Goal: Information Seeking & Learning: Check status

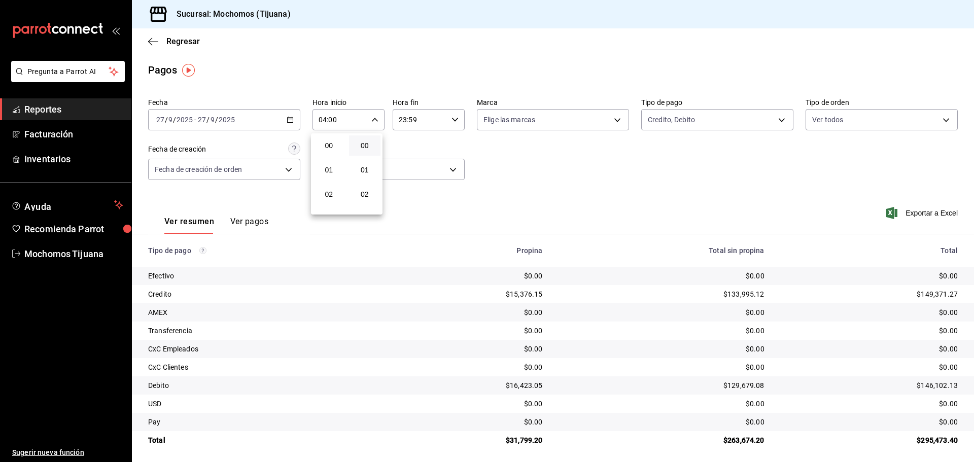
scroll to position [51, 0]
click at [161, 44] on div at bounding box center [487, 231] width 974 height 462
click at [161, 38] on span "Regresar" at bounding box center [174, 42] width 52 height 10
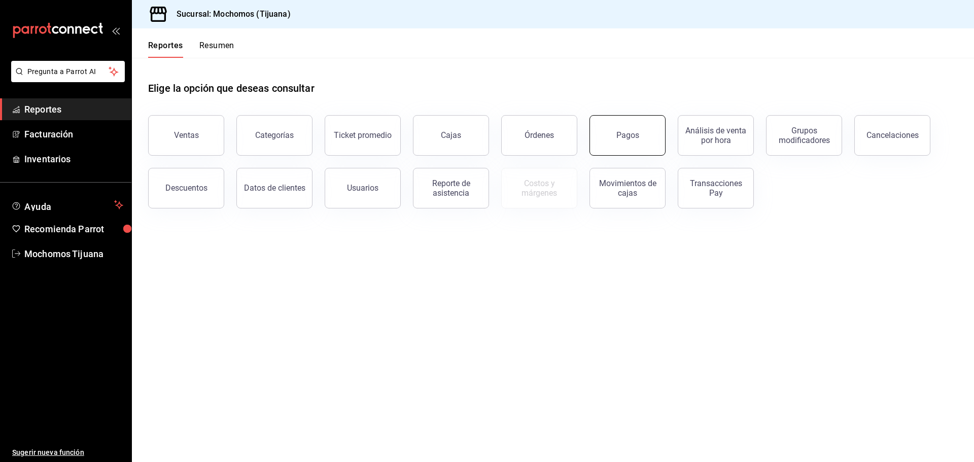
click at [648, 137] on button "Pagos" at bounding box center [628, 135] width 76 height 41
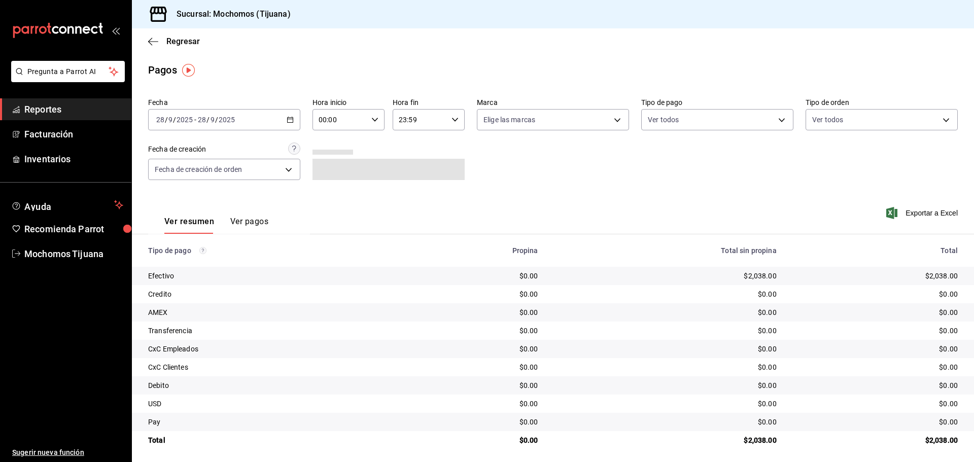
click at [287, 117] on icon "button" at bounding box center [290, 119] width 7 height 7
click at [199, 260] on span "Rango de fechas" at bounding box center [196, 264] width 79 height 11
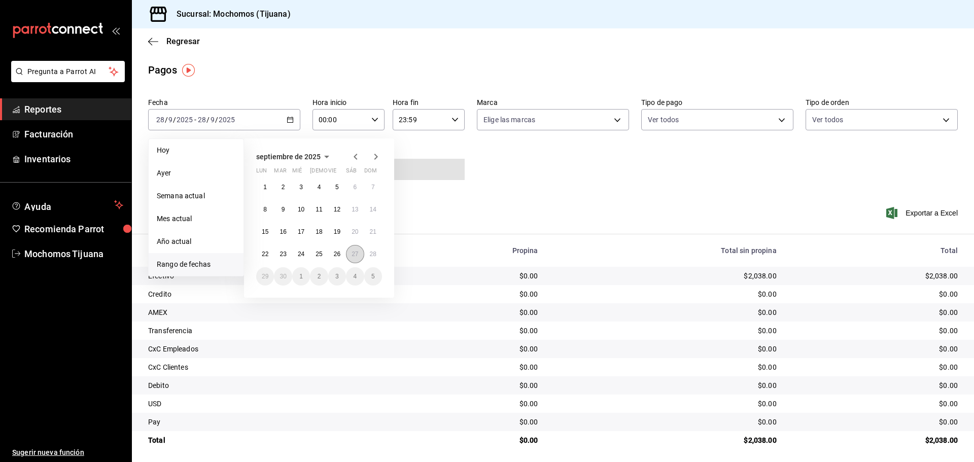
click at [358, 255] on abbr "27" at bounding box center [355, 254] width 7 height 7
click at [379, 255] on button "28" at bounding box center [373, 254] width 18 height 18
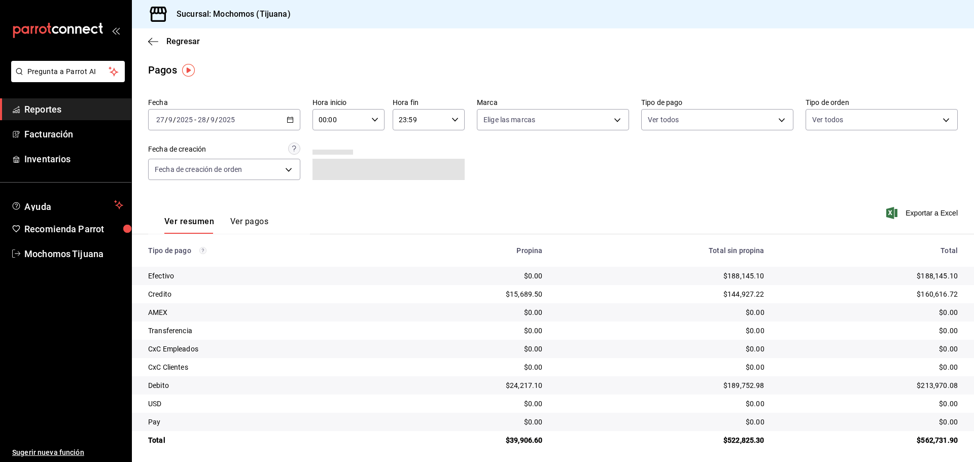
click at [378, 117] on div "00:00 Hora inicio" at bounding box center [349, 119] width 72 height 21
click at [329, 193] on span "04" at bounding box center [329, 192] width 20 height 8
type input "04:00"
click at [456, 116] on div at bounding box center [487, 231] width 974 height 462
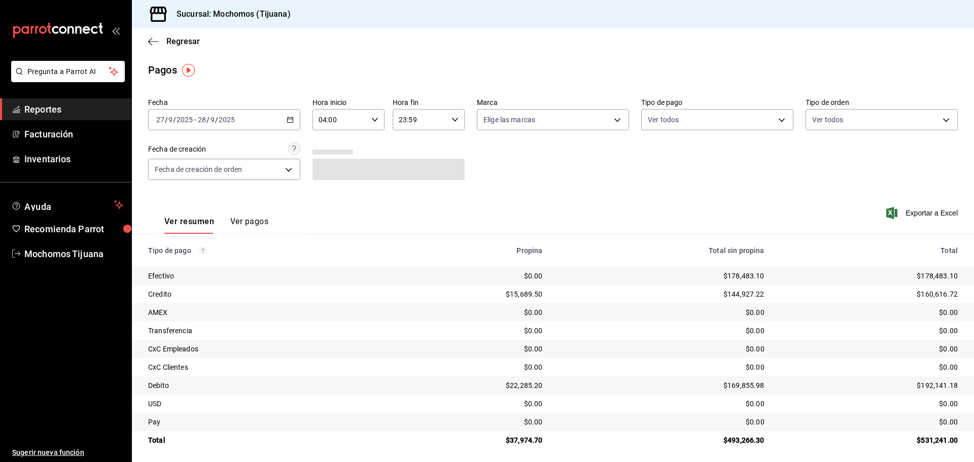
click at [455, 117] on icon "button" at bounding box center [455, 119] width 7 height 7
click at [411, 148] on span "04" at bounding box center [408, 146] width 20 height 8
click at [453, 142] on span "00" at bounding box center [447, 146] width 20 height 8
type input "04:00"
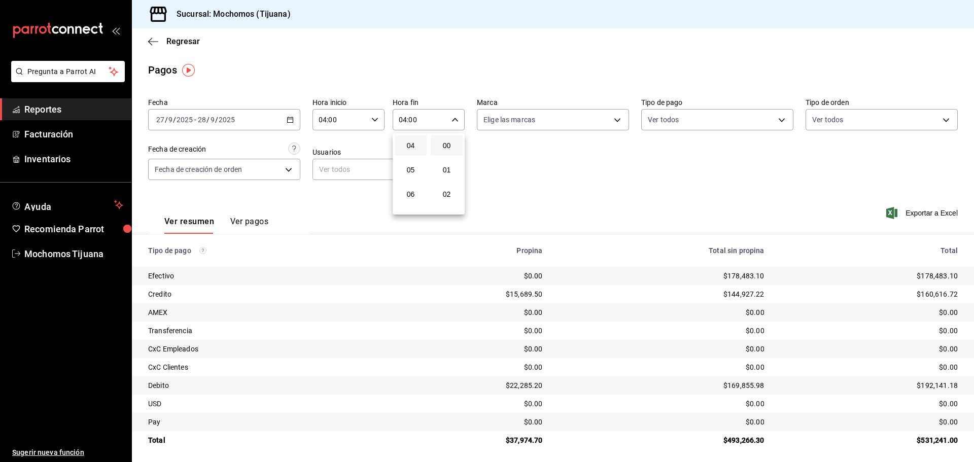
click at [776, 123] on div at bounding box center [487, 231] width 974 height 462
click at [776, 123] on body "Pregunta a Parrot AI Reportes Facturación Inventarios Ayuda Recomienda Parrot M…" at bounding box center [487, 231] width 974 height 462
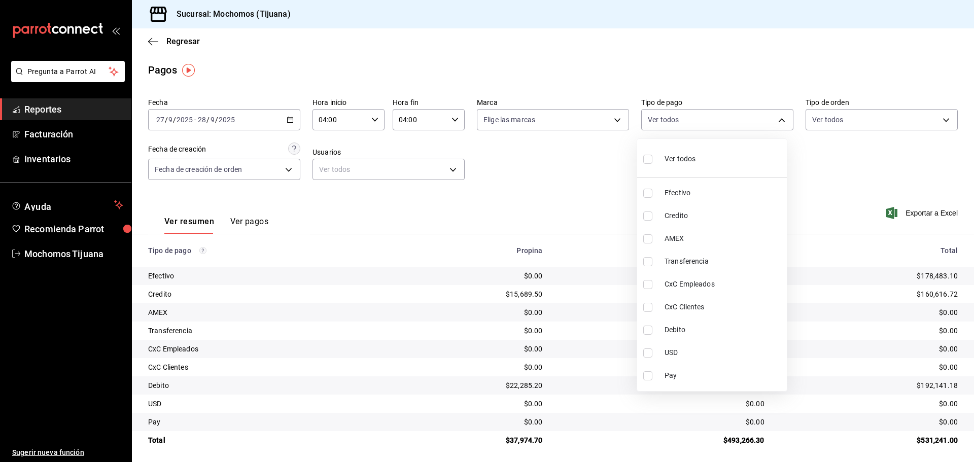
click at [733, 219] on span "Credito" at bounding box center [724, 216] width 118 height 11
type input "a27a072c-b141-4985-9f83-ae60dbe2196b"
checkbox input "true"
click at [732, 324] on li "Debito" at bounding box center [717, 330] width 150 height 23
type input "a27a072c-b141-4985-9f83-ae60dbe2196b,b7370aa5-450f-4a05-bab4-2784151f97fb"
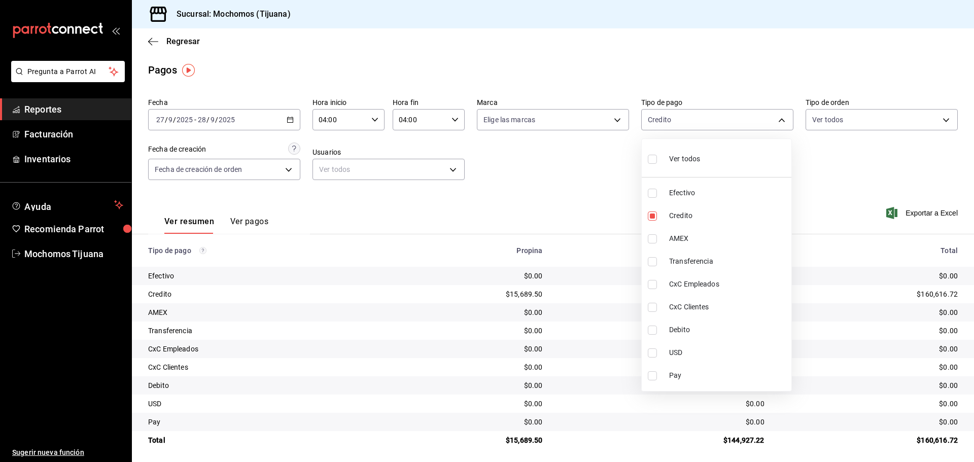
checkbox input "true"
type input "a27a072c-b141-4985-9f83-ae60dbe2196b"
checkbox input "false"
